Goal: Find specific page/section

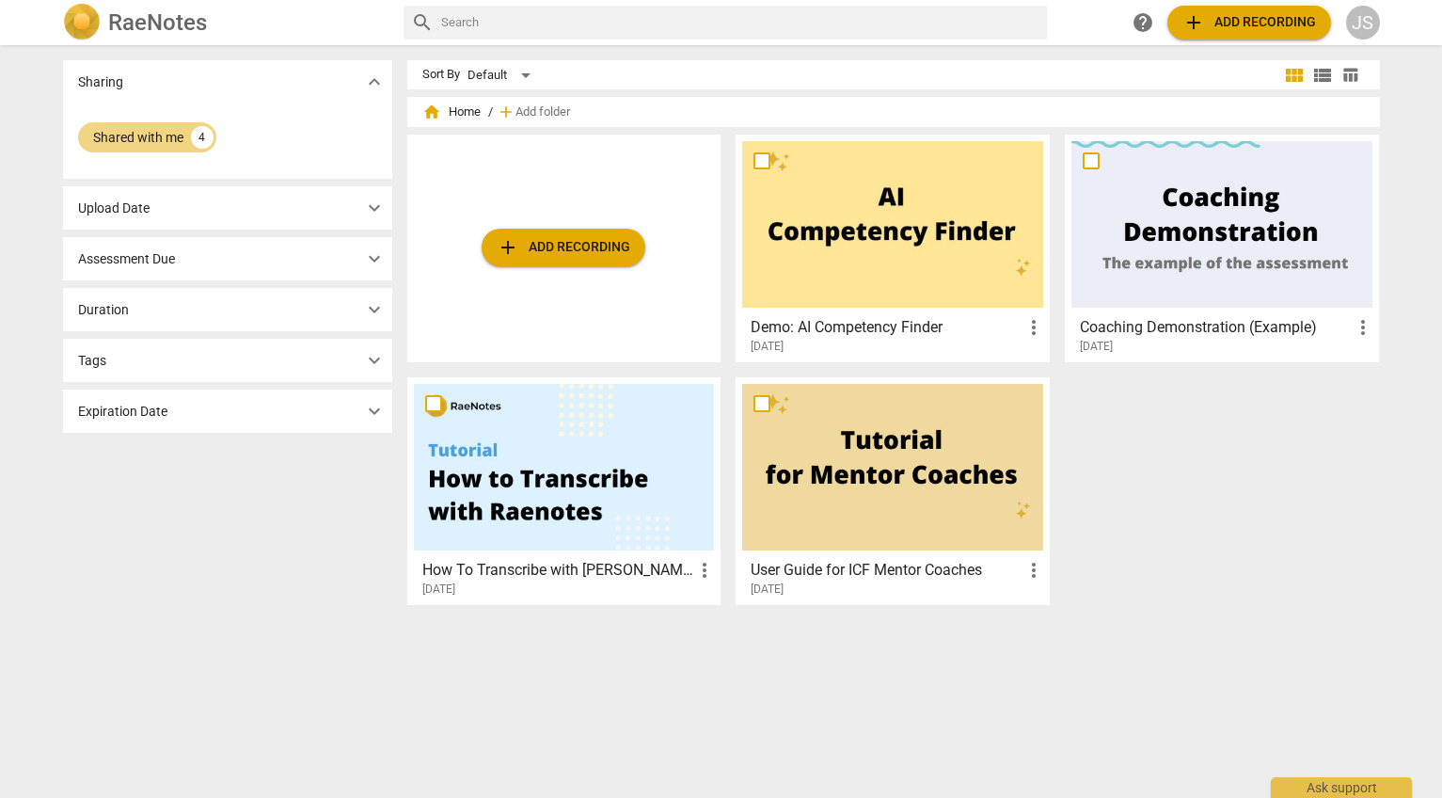
click at [1126, 6] on button "help" at bounding box center [1143, 23] width 34 height 34
click at [171, 141] on div "Shared with me" at bounding box center [138, 137] width 90 height 19
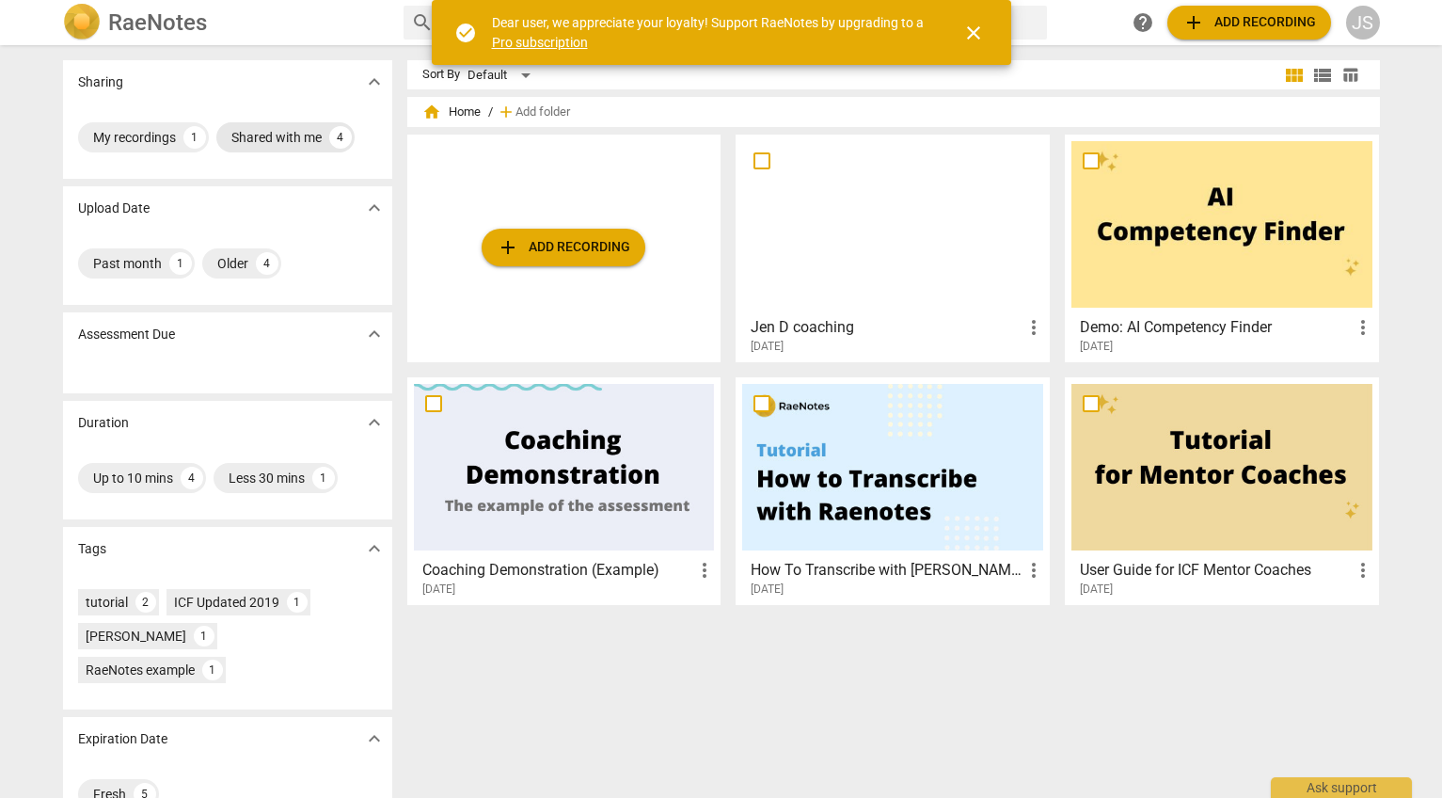
click at [280, 137] on div "Shared with me" at bounding box center [276, 137] width 90 height 19
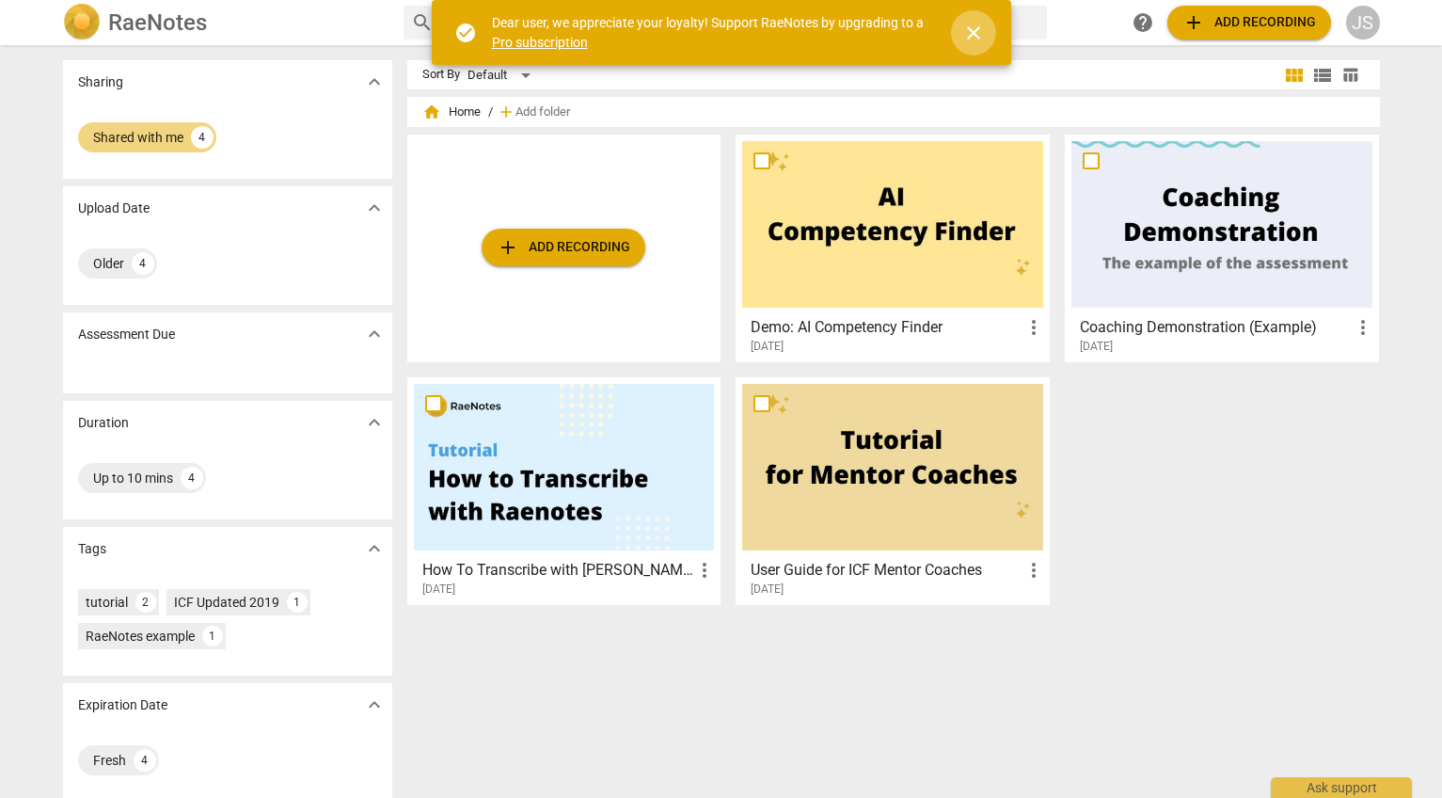
click at [972, 32] on span "close" at bounding box center [973, 33] width 23 height 23
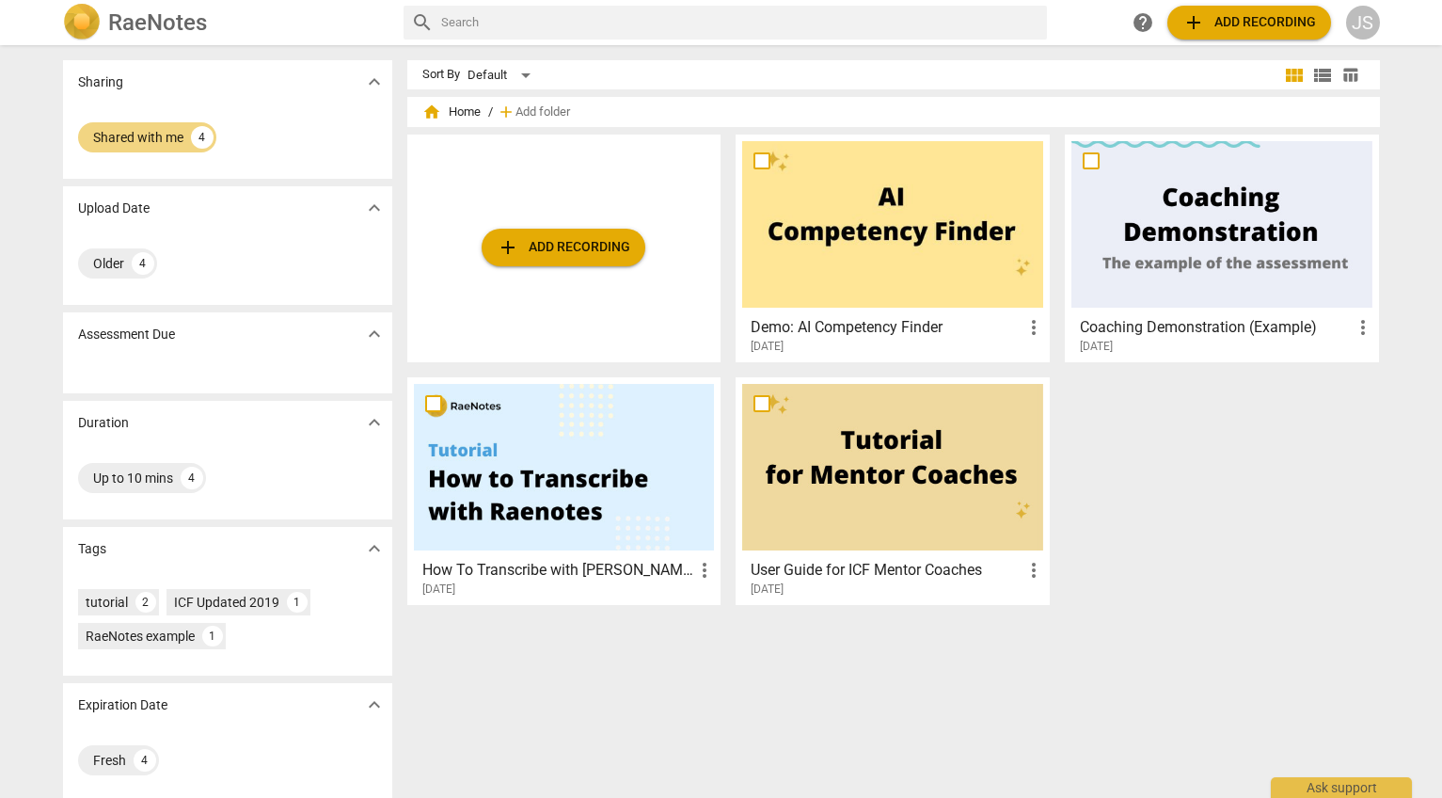
click at [1373, 29] on div "JS" at bounding box center [1363, 23] width 34 height 34
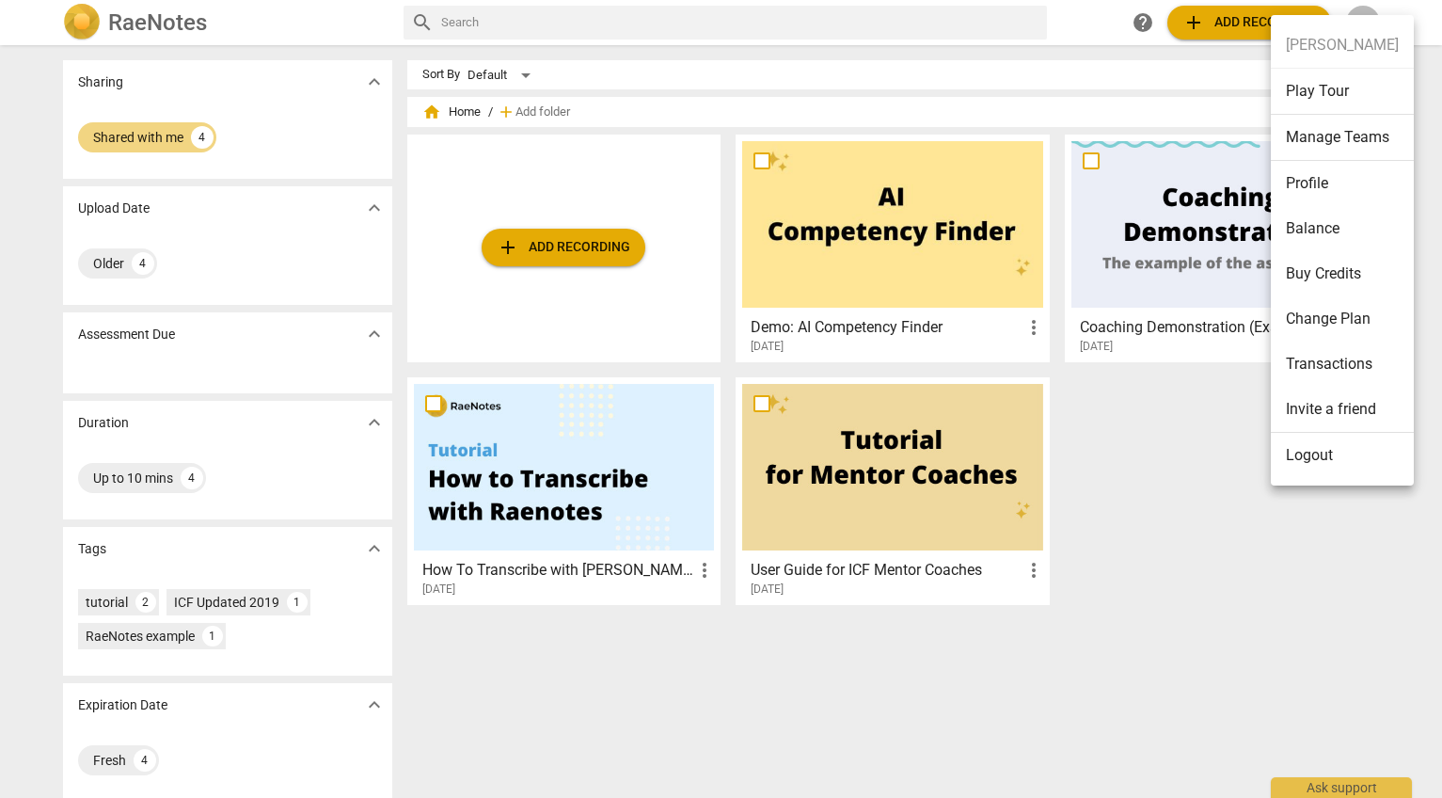
click at [378, 79] on div at bounding box center [721, 399] width 1442 height 798
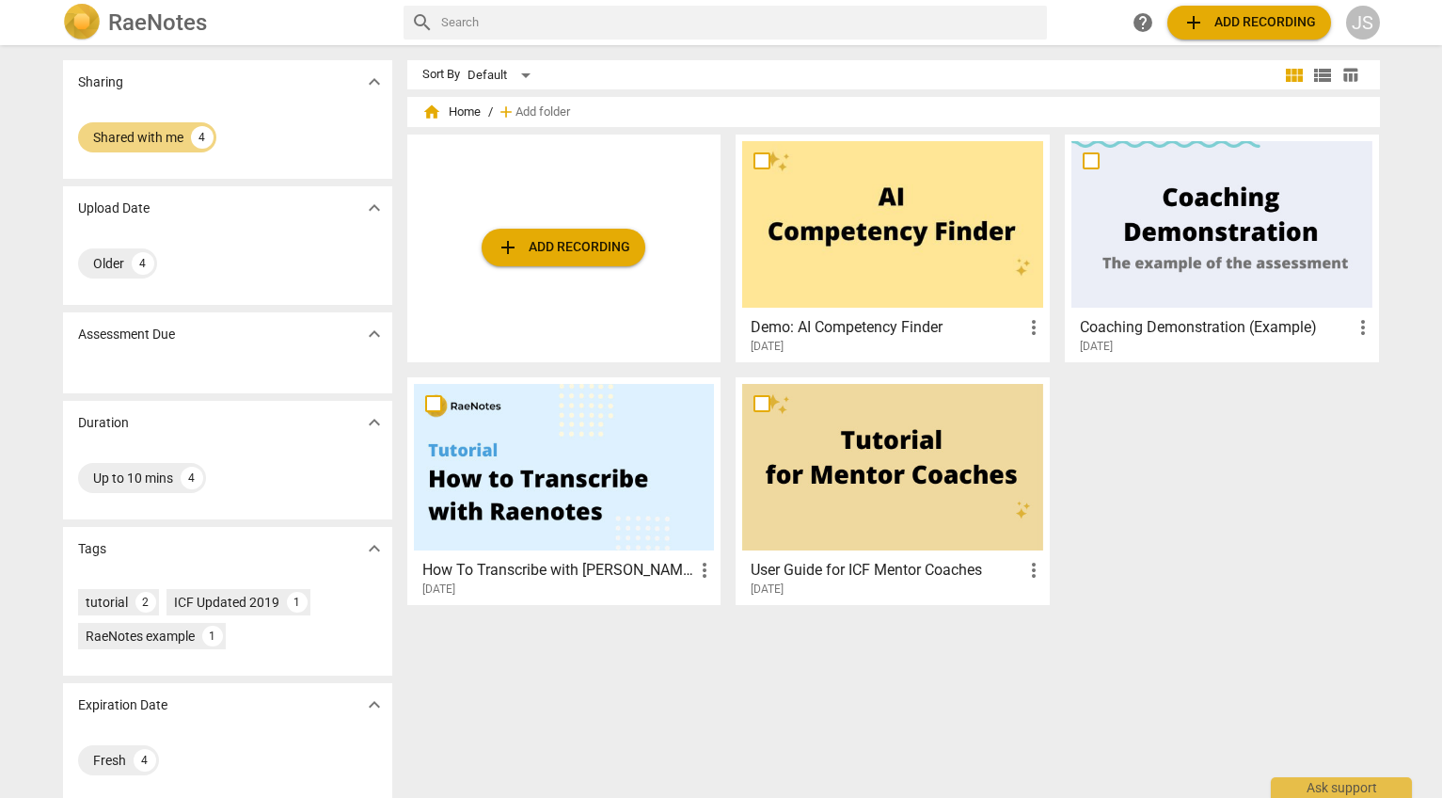
click at [367, 83] on span "expand_more" at bounding box center [374, 82] width 23 height 23
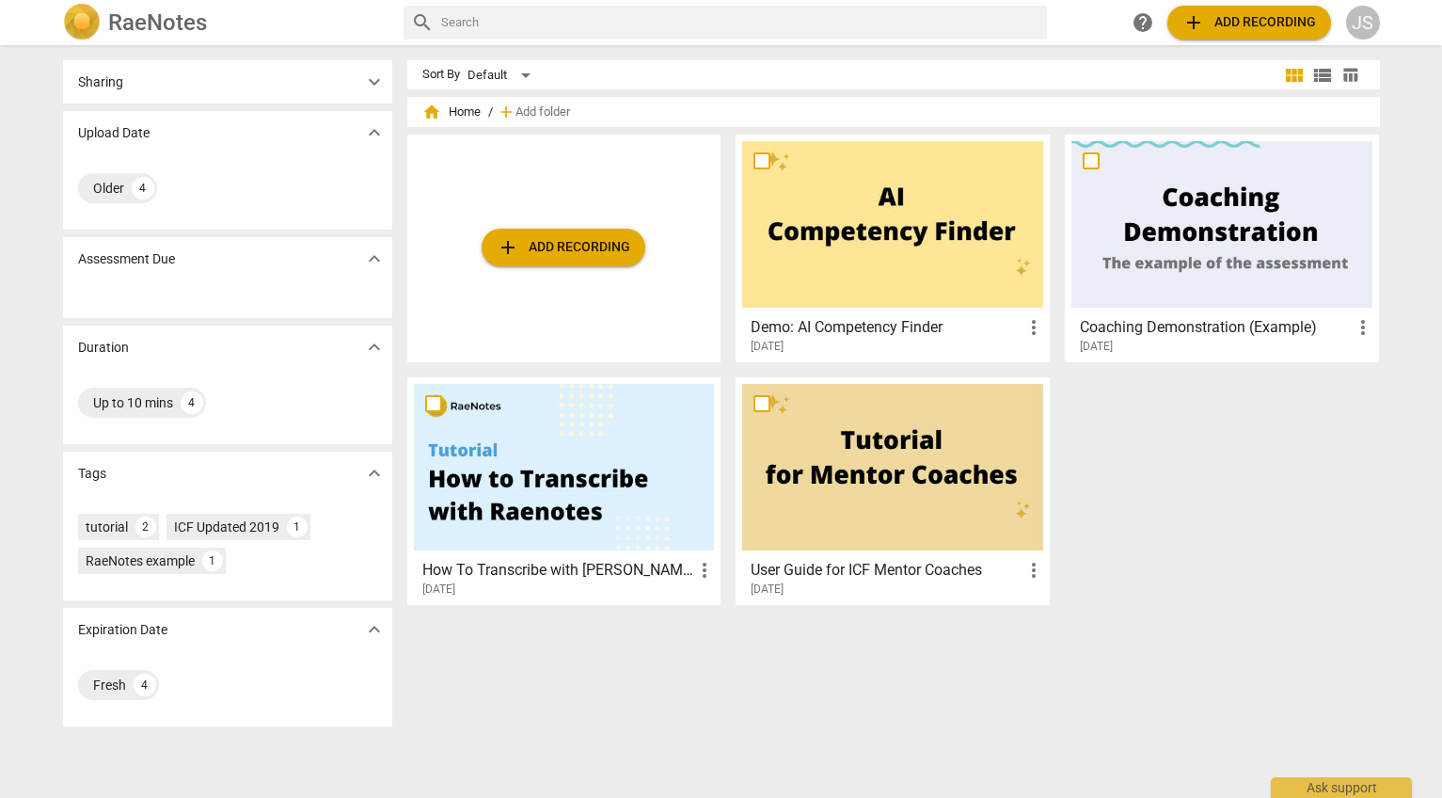
click at [442, 114] on span "home Home" at bounding box center [451, 112] width 58 height 19
click at [432, 111] on span "home" at bounding box center [431, 112] width 19 height 19
click at [458, 109] on span "home Home" at bounding box center [451, 112] width 58 height 19
click at [366, 85] on span "expand_more" at bounding box center [374, 82] width 23 height 23
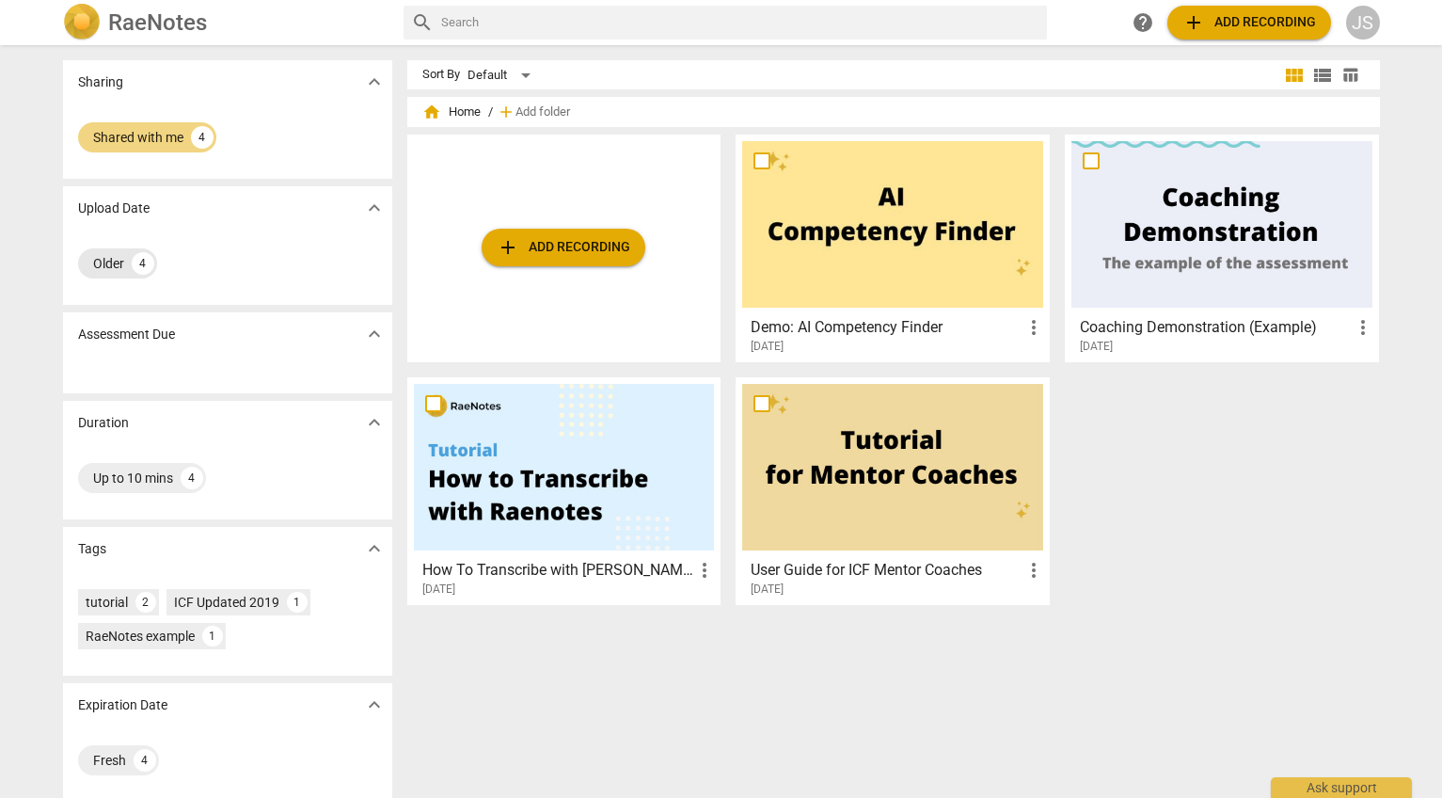
click at [106, 263] on div "Older" at bounding box center [108, 263] width 31 height 19
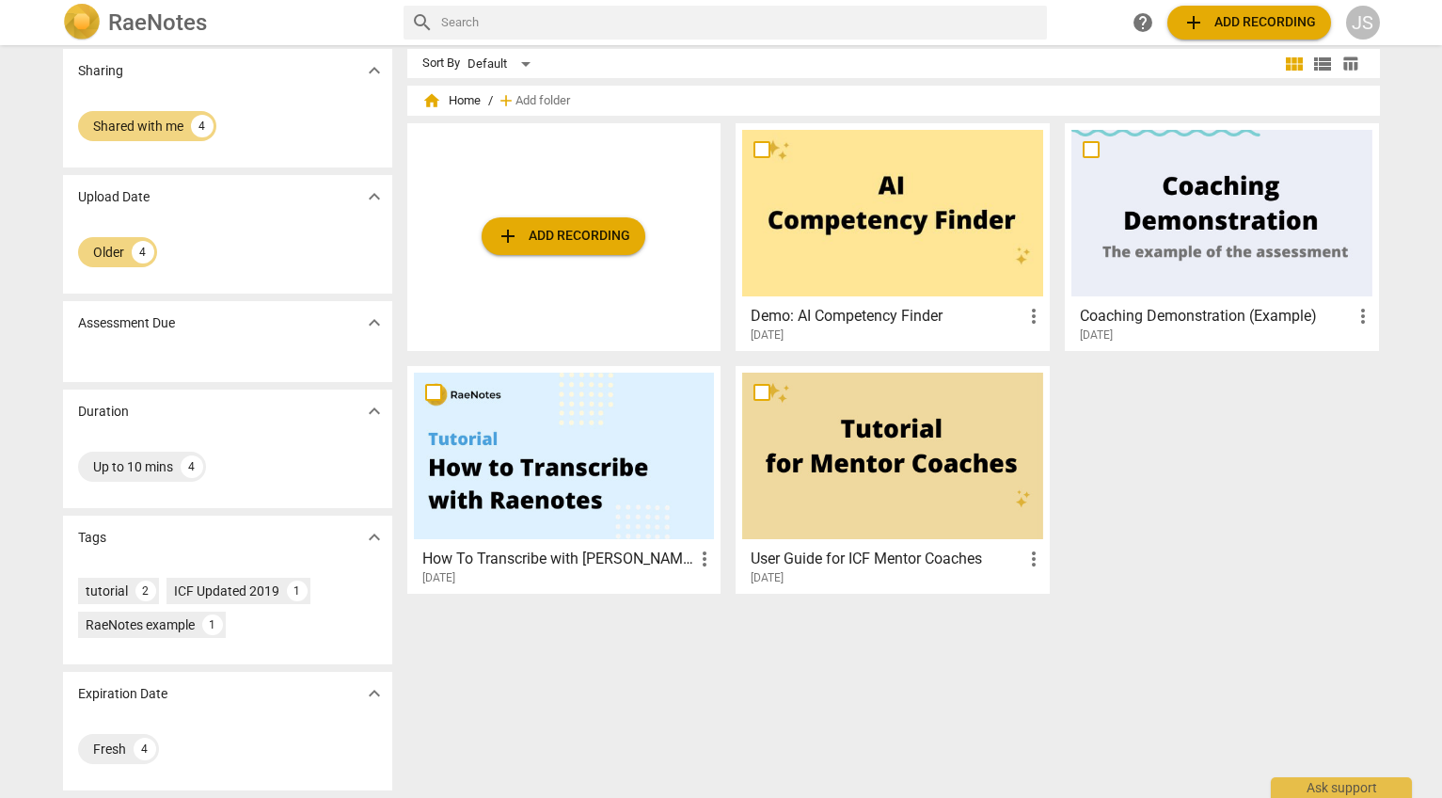
click at [73, 27] on img at bounding box center [82, 23] width 38 height 38
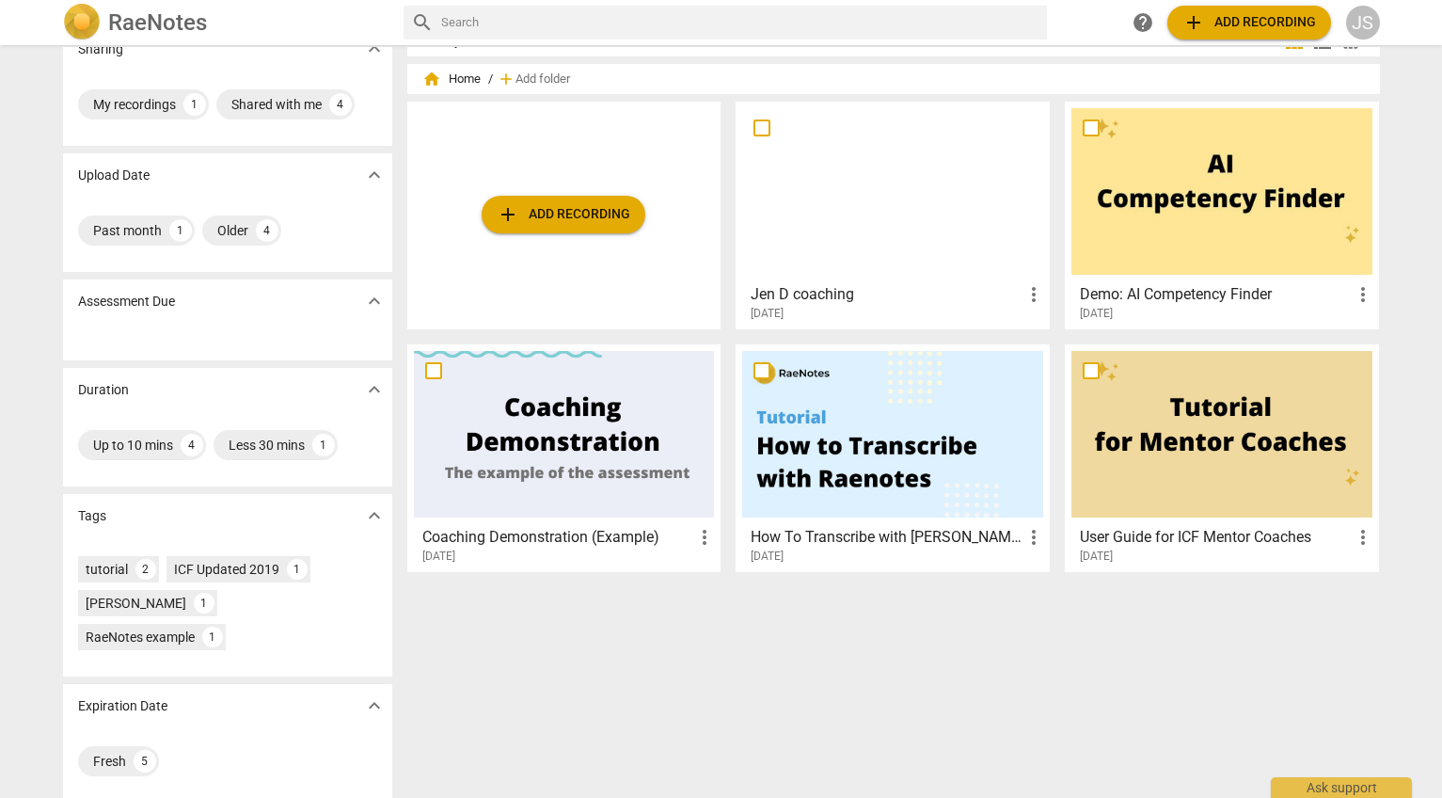
scroll to position [45, 0]
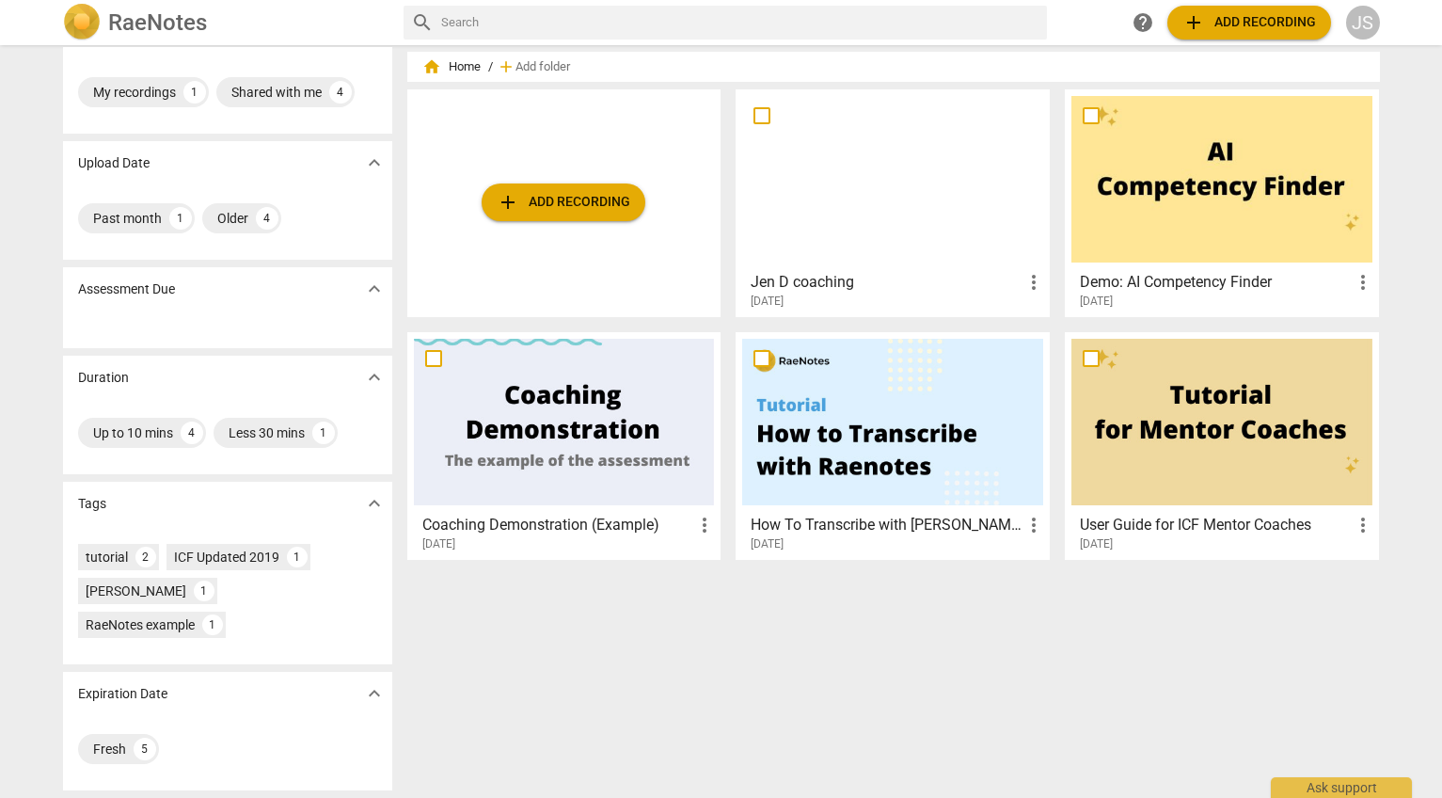
click at [954, 169] on div at bounding box center [892, 179] width 301 height 167
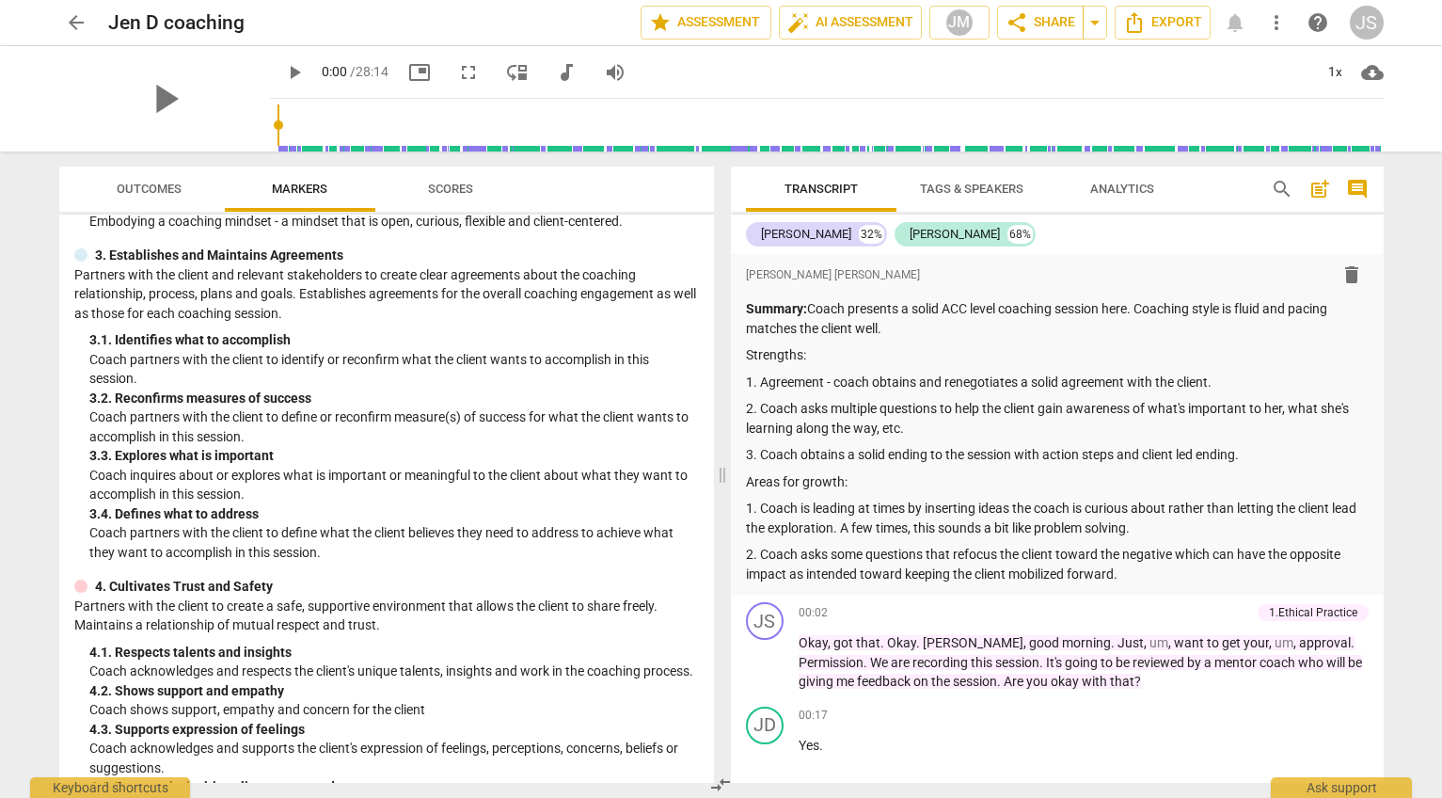
scroll to position [230, 0]
